Goal: Transaction & Acquisition: Purchase product/service

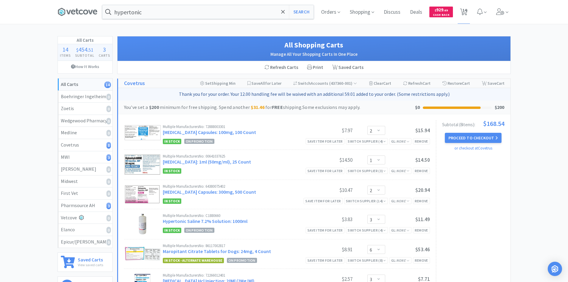
select select "2"
select select "1"
select select "2"
select select "3"
select select "6"
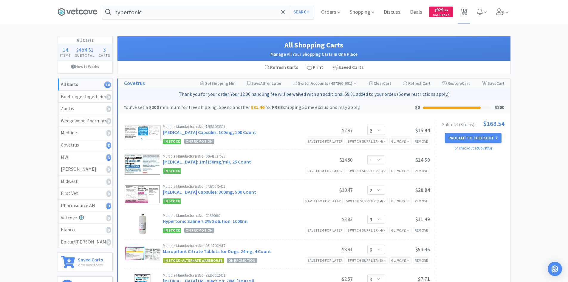
select select "3"
select select "2"
select select "1"
select select "2"
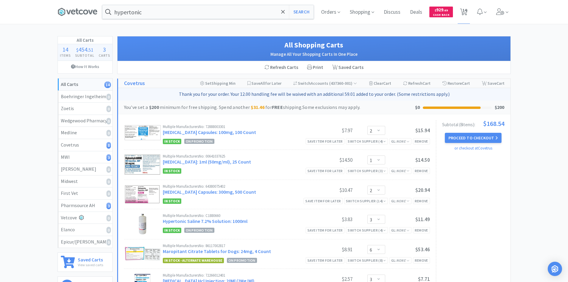
select select "2"
select select "1"
select select "12"
select select "4"
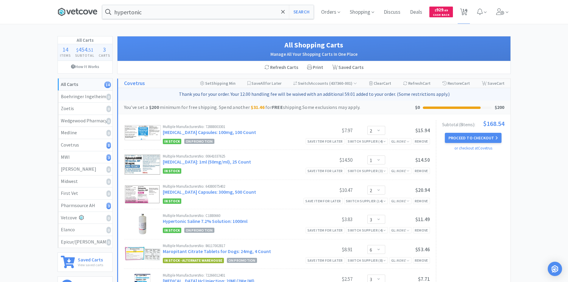
click at [92, 10] on icon at bounding box center [78, 11] width 40 height 9
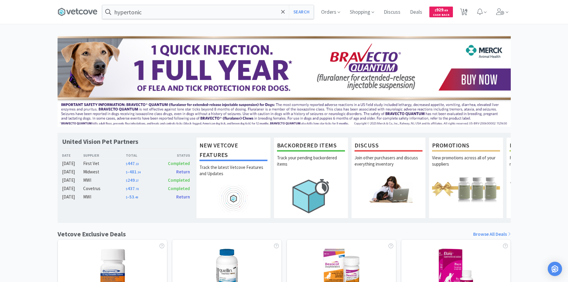
click at [552, 90] on div "United Vision Pet Partners Date Supplier Total Status [DATE] First Vet $ 447 . …" at bounding box center [284, 243] width 568 height 414
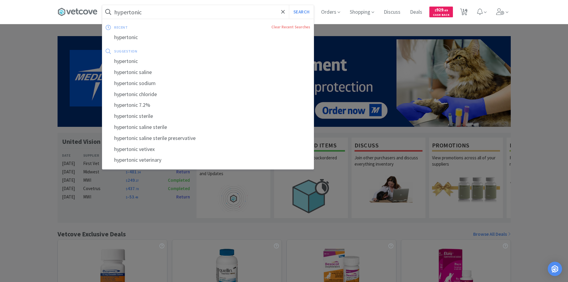
click at [164, 13] on input "hypertonic" at bounding box center [208, 12] width 212 height 14
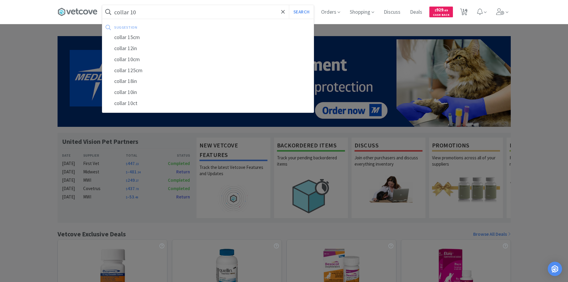
type input "collar 10"
click at [289, 5] on button "Search" at bounding box center [301, 12] width 25 height 14
select select "2"
select select "1"
select select "2"
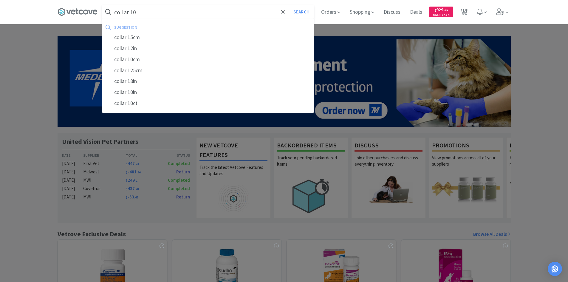
select select "3"
select select "6"
select select "3"
select select "2"
select select "1"
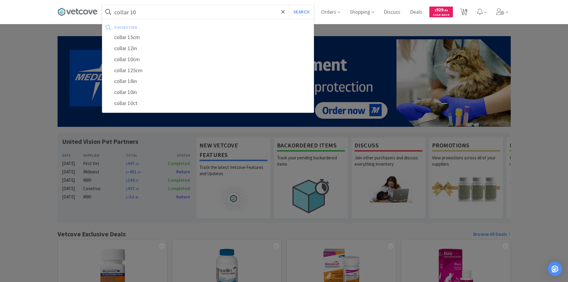
select select "2"
select select "1"
select select "12"
select select "4"
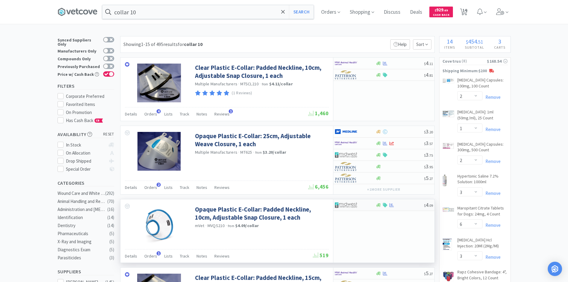
click at [368, 206] on div at bounding box center [351, 205] width 33 height 10
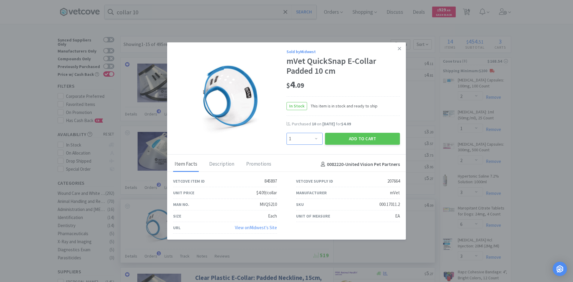
click at [308, 135] on select "Enter Quantity 1 2 3 4 5 6 7 8 9 10 11 12 13 14 15 16 17 18 19 20 Enter Quantity" at bounding box center [304, 139] width 36 height 12
select select "10"
click at [286, 133] on select "Enter Quantity 1 2 3 4 5 6 7 8 9 10 11 12 13 14 15 16 17 18 19 20 Enter Quantity" at bounding box center [304, 139] width 36 height 12
click at [348, 134] on button "Add to Cart" at bounding box center [362, 139] width 75 height 12
select select "10"
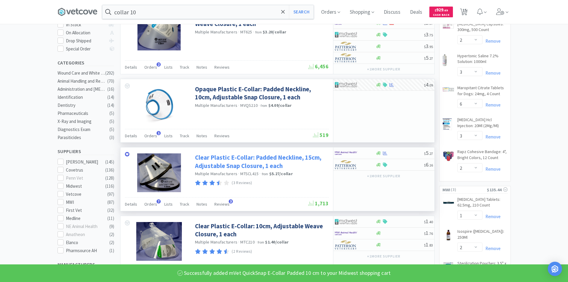
scroll to position [209, 0]
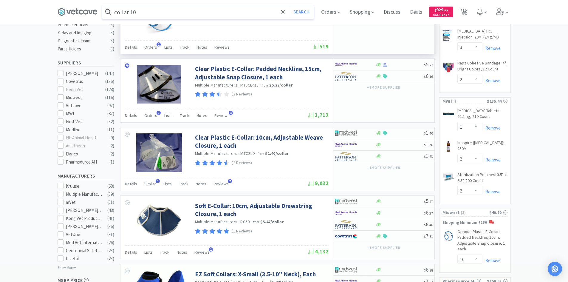
click at [167, 11] on input "collar 10" at bounding box center [208, 12] width 212 height 14
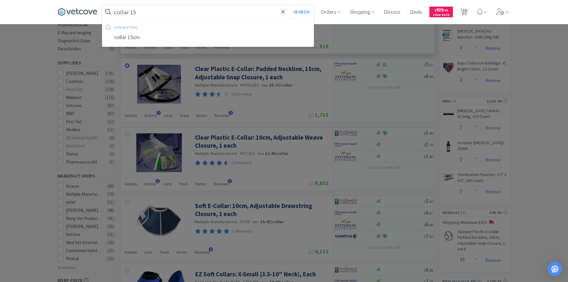
type input "collar 15"
click at [289, 5] on button "Search" at bounding box center [301, 12] width 25 height 14
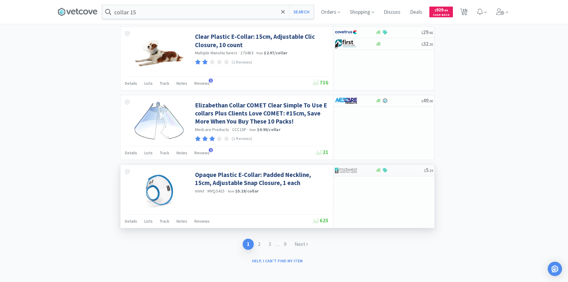
scroll to position [953, 0]
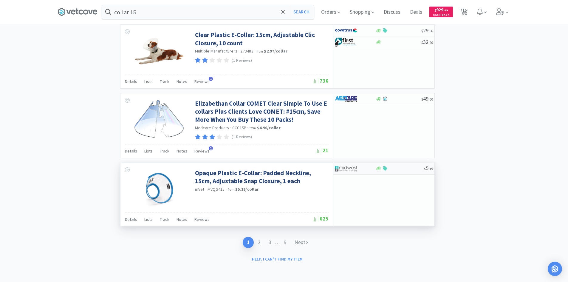
click at [365, 172] on div at bounding box center [351, 168] width 33 height 10
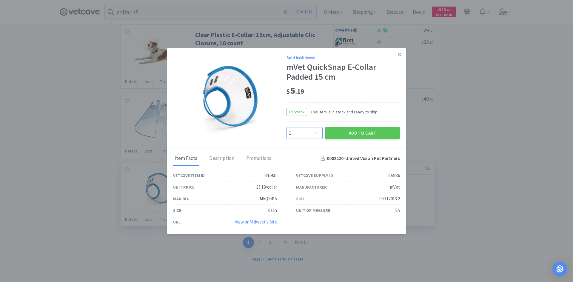
click at [305, 133] on select "Enter Quantity 1 2 3 4 5 6 7 8 9 10 11 12 13 14 15 16 17 18 19 20 Enter Quantity" at bounding box center [304, 133] width 36 height 12
select select "10"
click at [286, 127] on select "Enter Quantity 1 2 3 4 5 6 7 8 9 10 11 12 13 14 15 16 17 18 19 20 Enter Quantity" at bounding box center [304, 133] width 36 height 12
click at [399, 55] on icon at bounding box center [399, 54] width 3 height 5
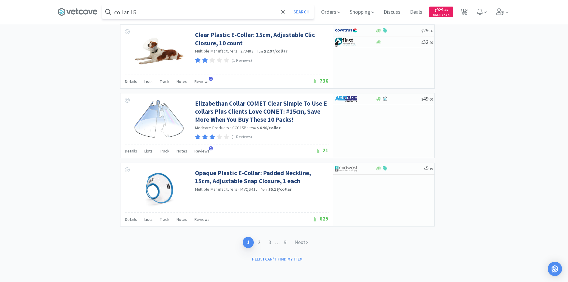
click at [143, 15] on input "collar 15" at bounding box center [208, 12] width 212 height 14
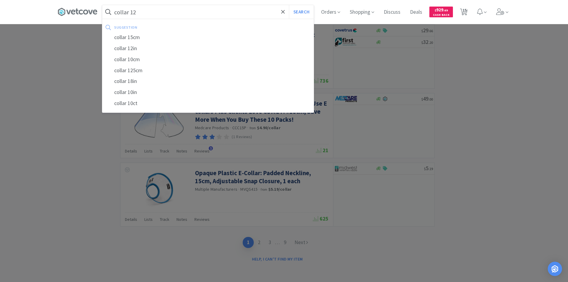
type input "collar 12"
click at [289, 5] on button "Search" at bounding box center [301, 12] width 25 height 14
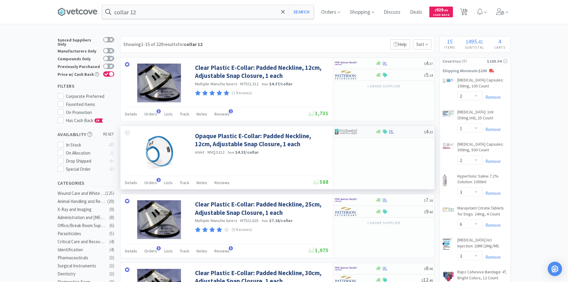
click at [364, 133] on div at bounding box center [351, 132] width 33 height 10
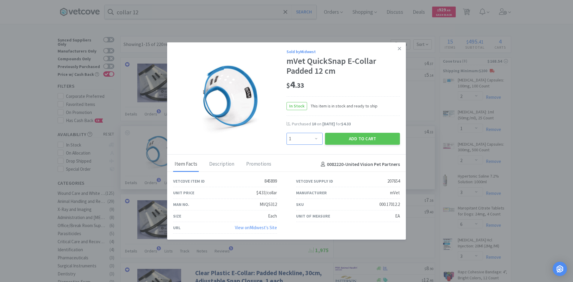
click at [297, 137] on select "Enter Quantity 1 2 3 4 5 6 7 8 9 10 11 12 13 14 15 16 17 18 19 20 Enter Quantity" at bounding box center [304, 139] width 36 height 12
select select "10"
click at [286, 133] on select "Enter Quantity 1 2 3 4 5 6 7 8 9 10 11 12 13 14 15 16 17 18 19 20 Enter Quantity" at bounding box center [304, 139] width 36 height 12
click at [342, 142] on button "Add to Cart" at bounding box center [362, 139] width 75 height 12
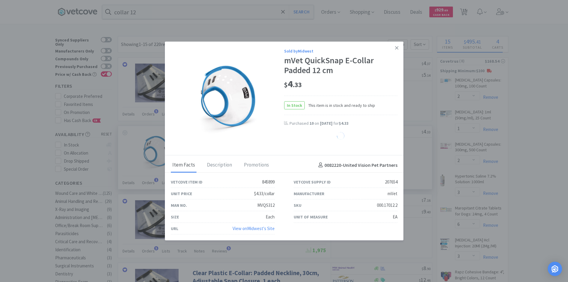
select select "10"
